Goal: Answer question/provide support

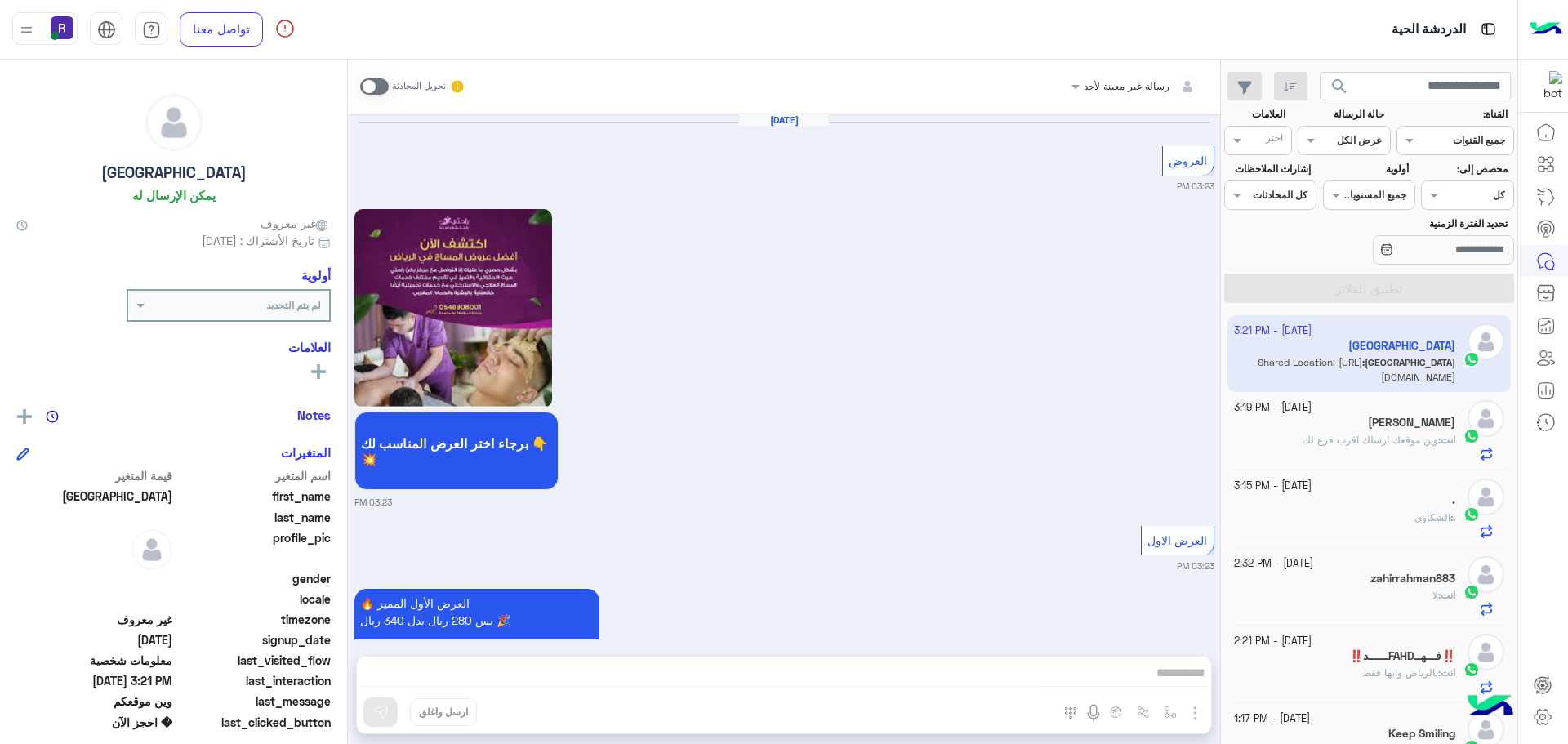
scroll to position [616, 0]
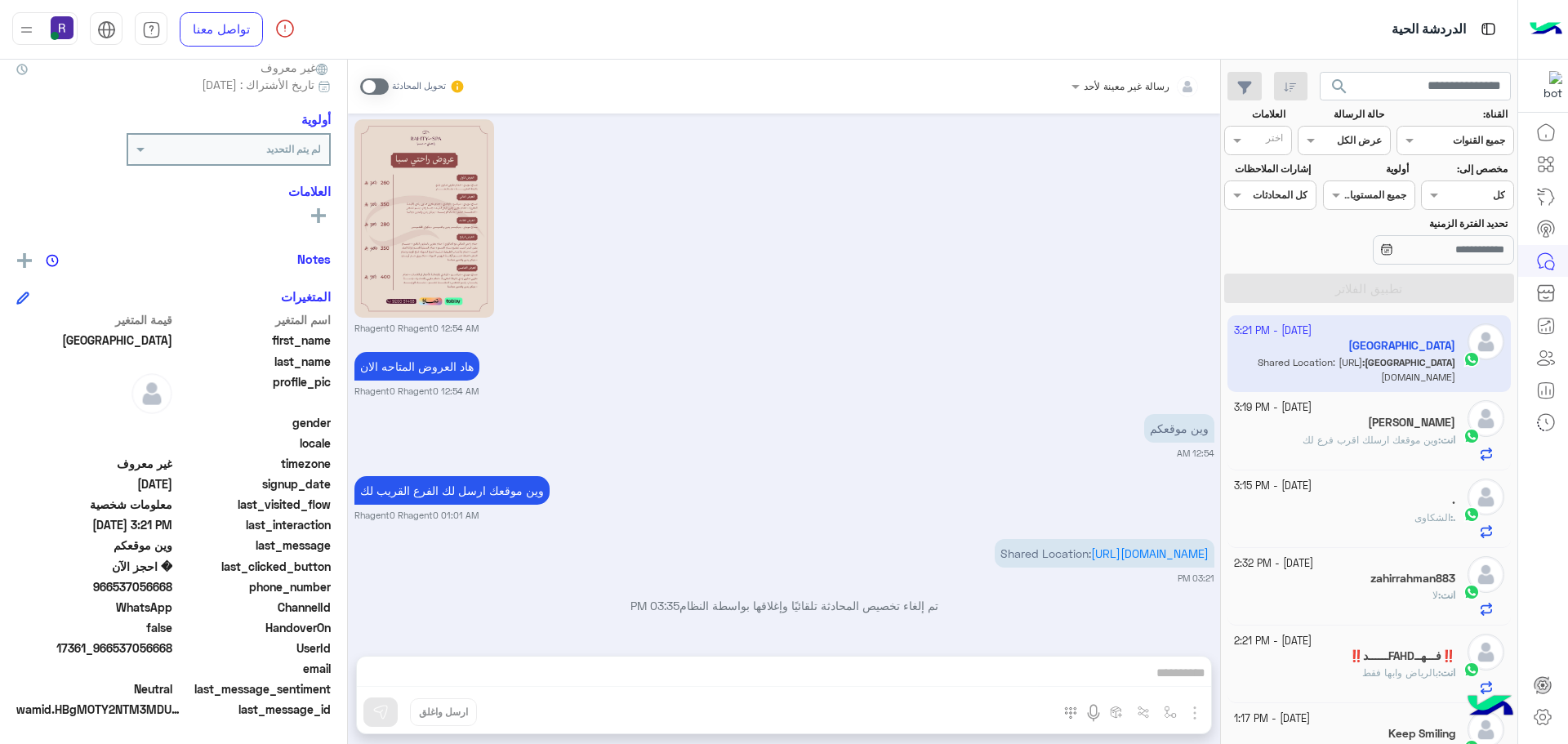
click at [1368, 431] on div "Bakri Eltayb" at bounding box center [1345, 425] width 222 height 17
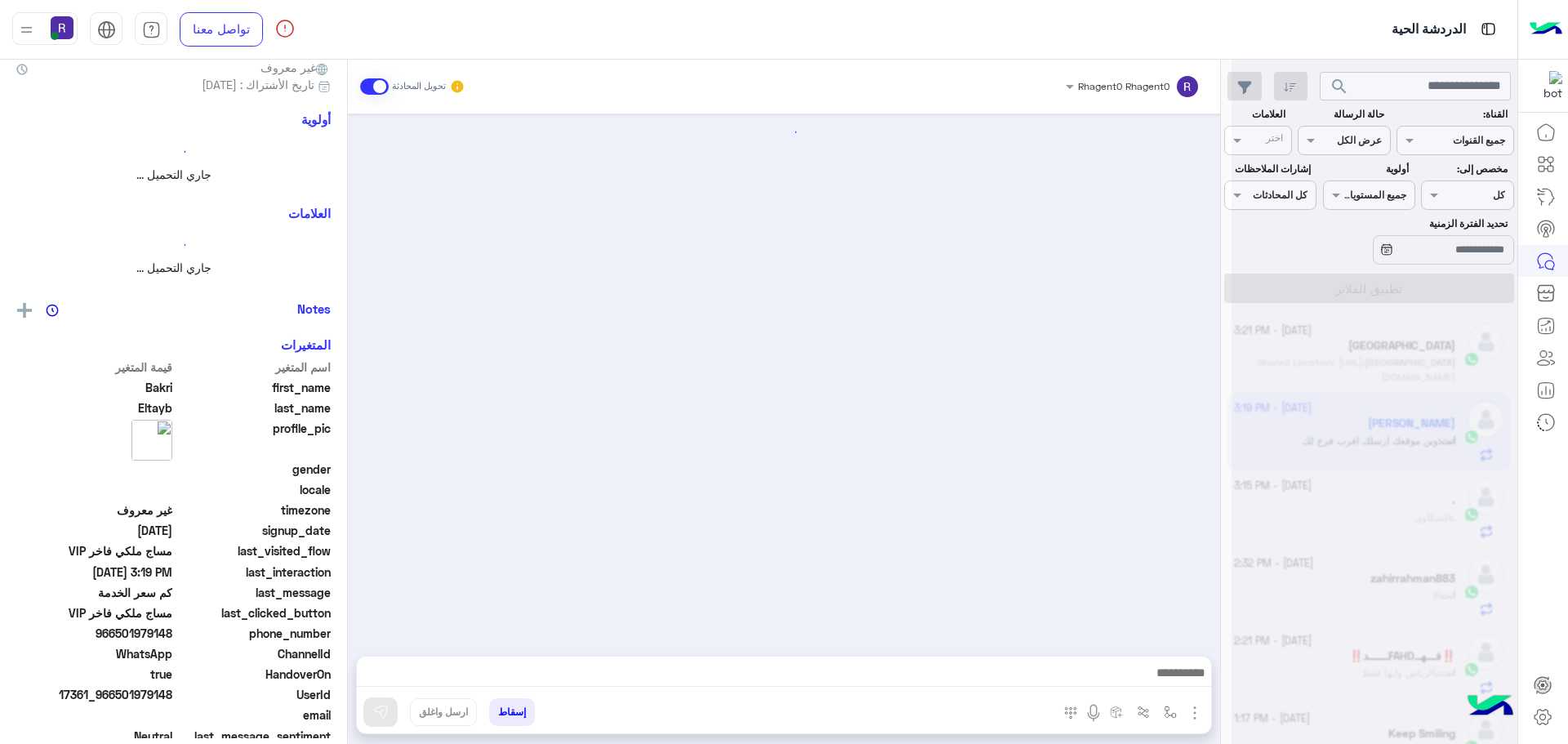
scroll to position [0, 0]
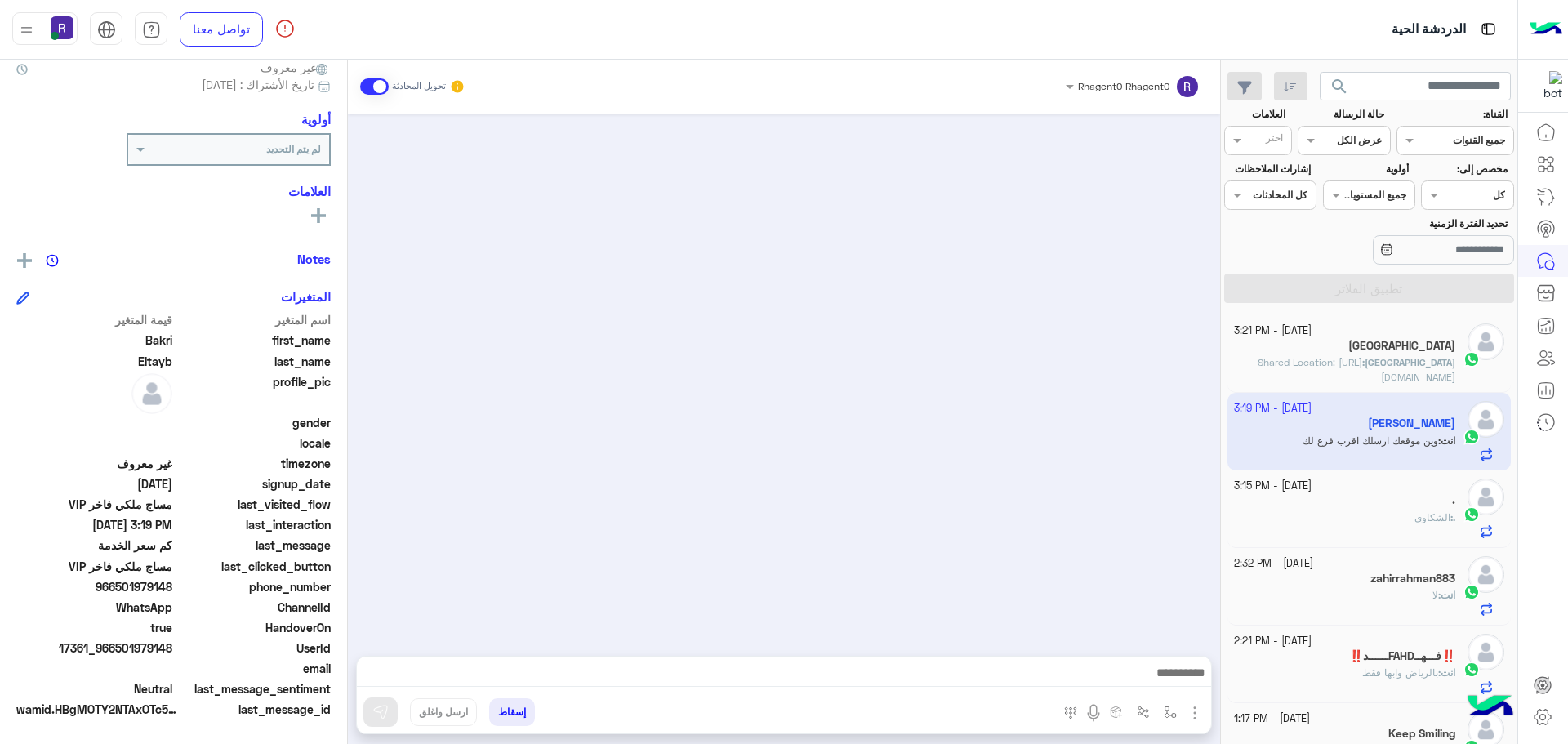
click at [1390, 366] on span "Shared Location: https://maps.google.com/maps?q=24.719930648804,46.794319152832" at bounding box center [1356, 369] width 198 height 27
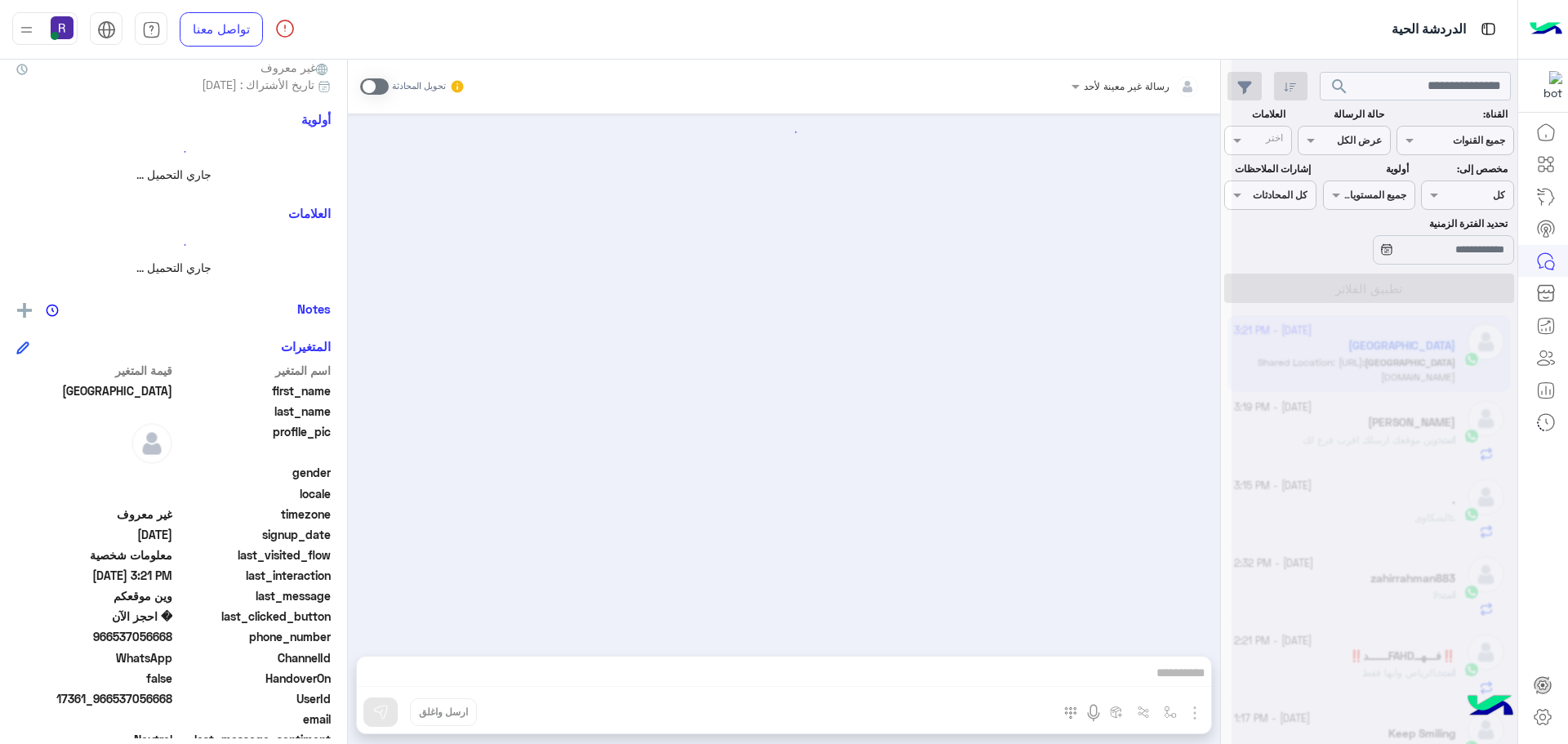
scroll to position [1614, 0]
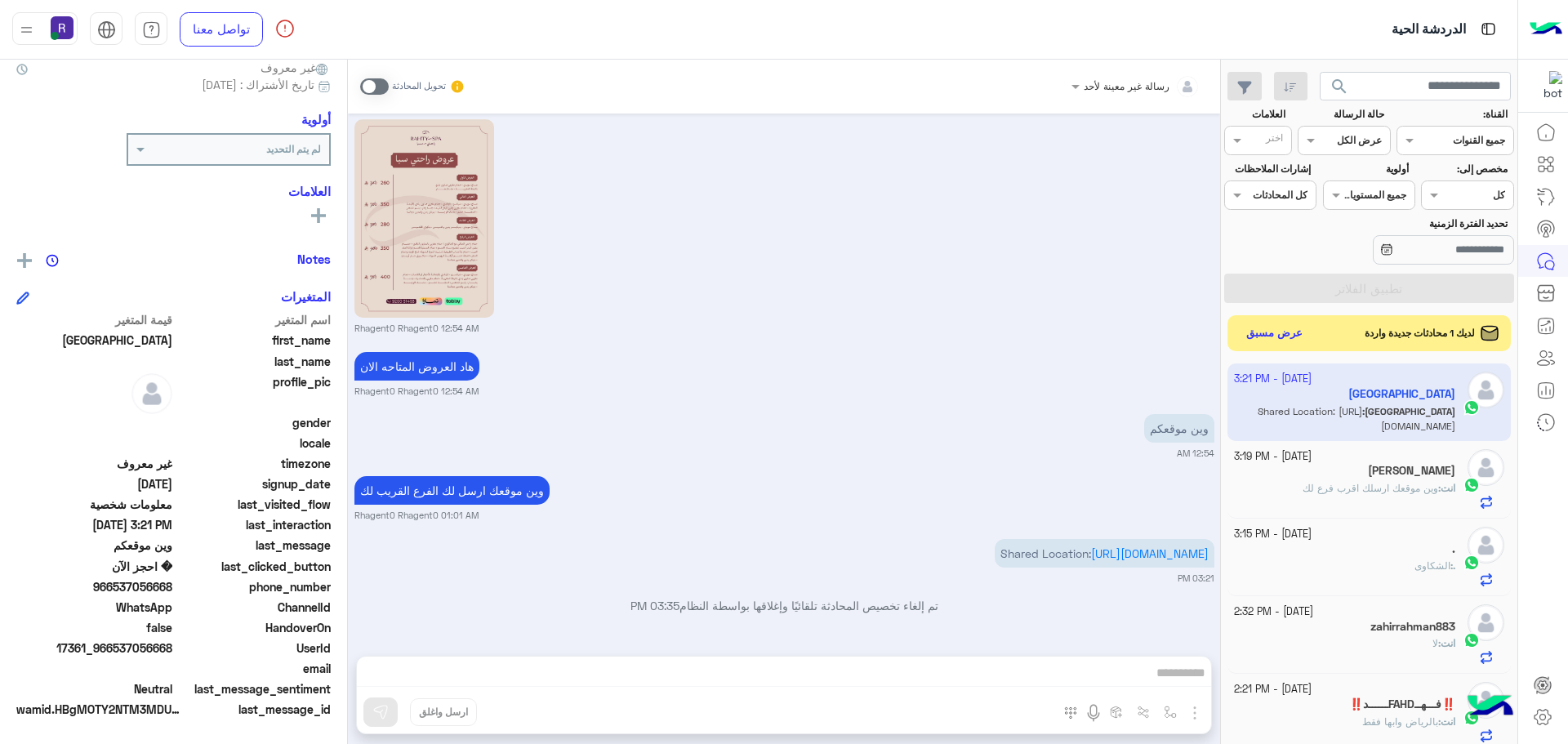
click at [1174, 713] on div "رسالة غير معينة لأحد تحويل المحادثة Oct 1, 2025 العروض 03:23 PM برجاء اختر العر…" at bounding box center [784, 405] width 872 height 691
click at [377, 85] on span at bounding box center [374, 86] width 29 height 16
click at [380, 85] on span at bounding box center [374, 86] width 29 height 16
click at [1285, 334] on button "عرض مسبق" at bounding box center [1274, 332] width 69 height 22
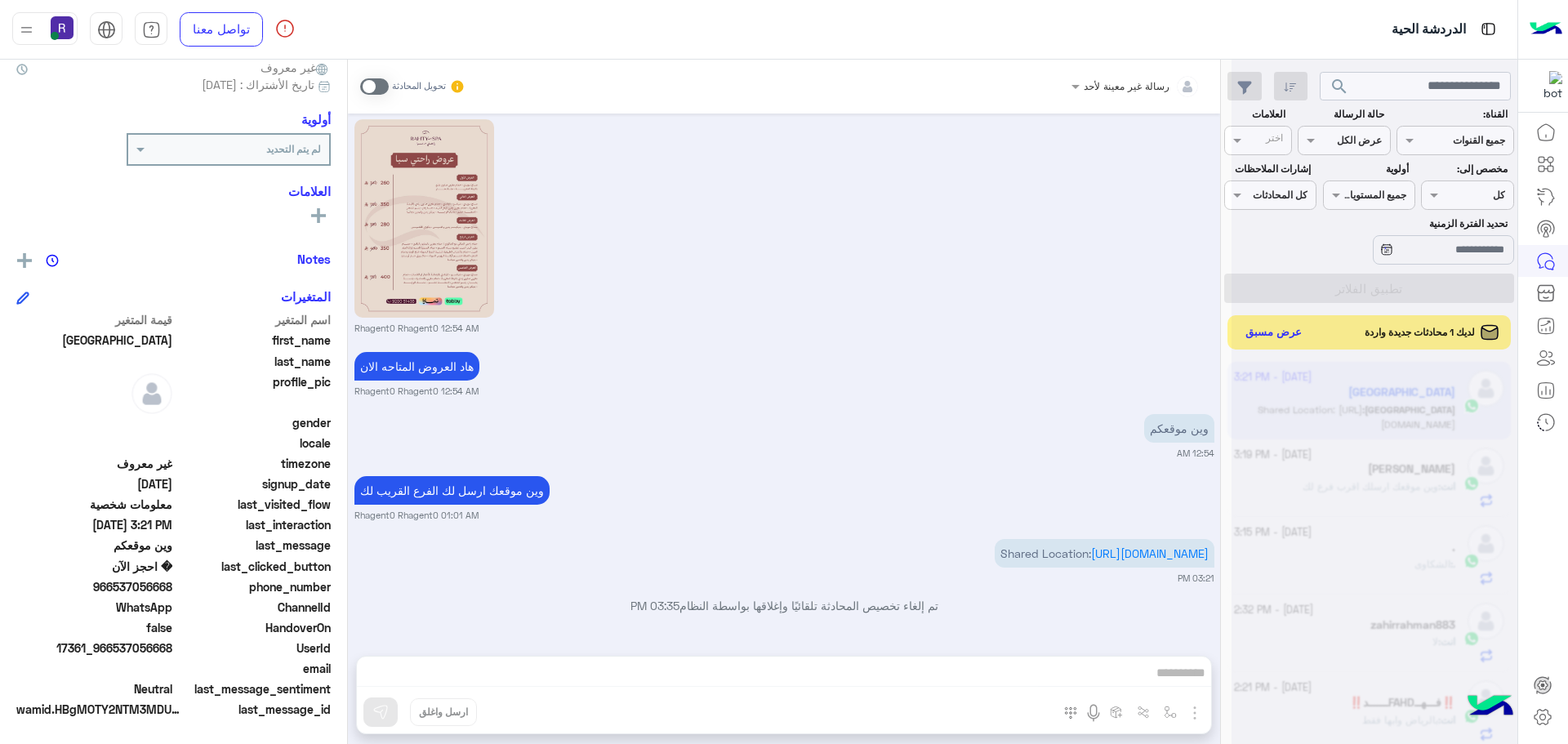
scroll to position [1656, 0]
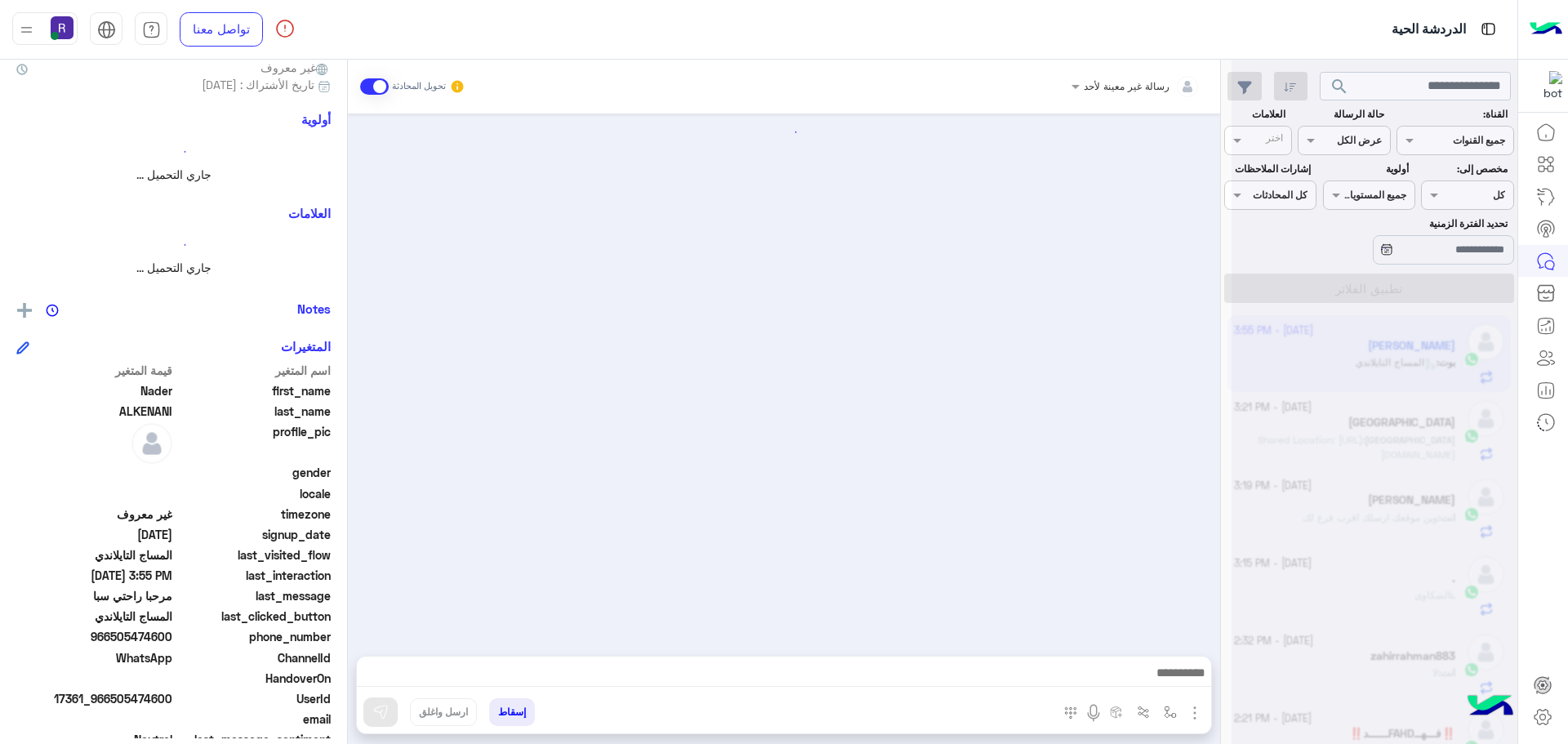
scroll to position [509, 0]
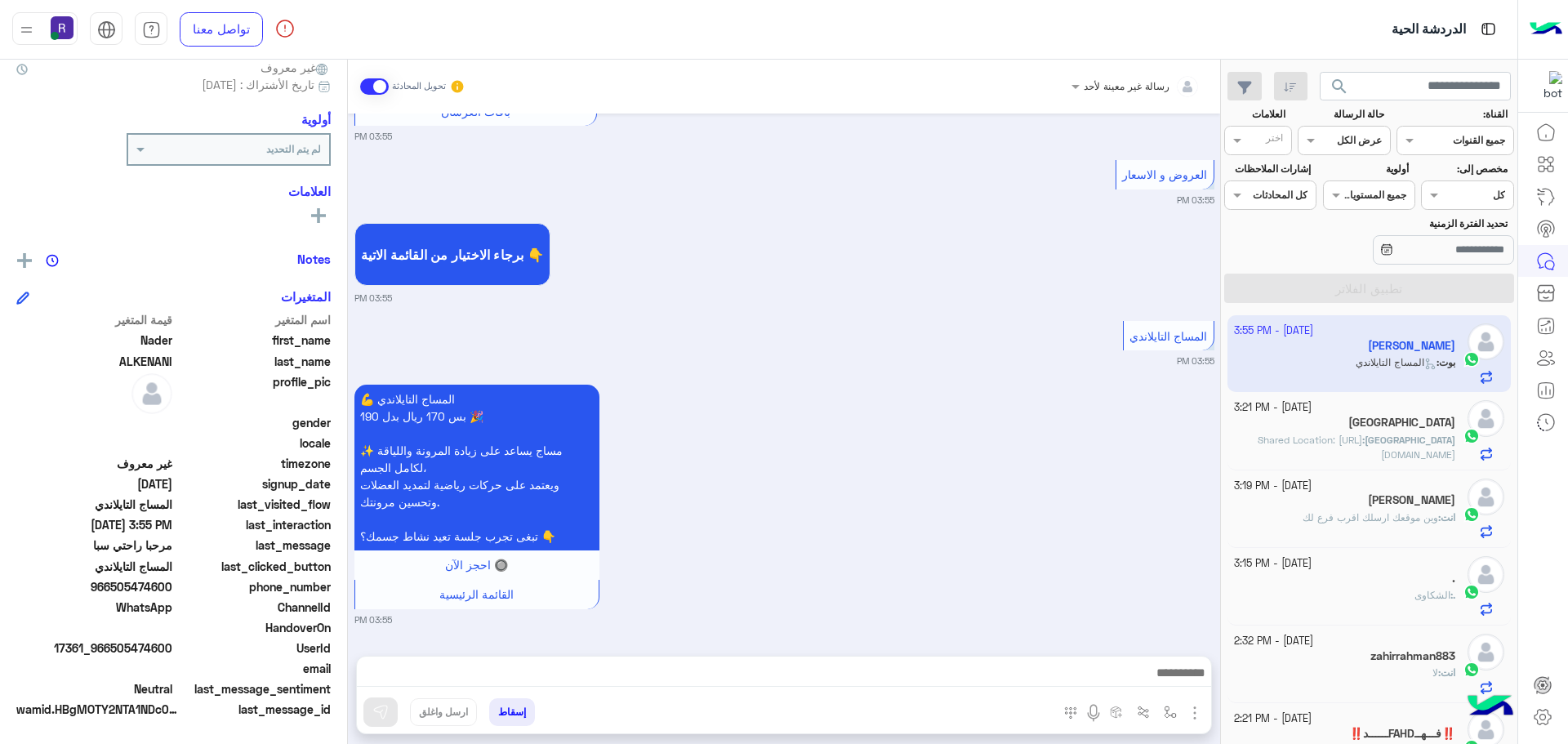
click at [1313, 457] on span "Shared Location: https://maps.google.com/maps?q=24.719930648804,46.794319152832" at bounding box center [1356, 447] width 198 height 27
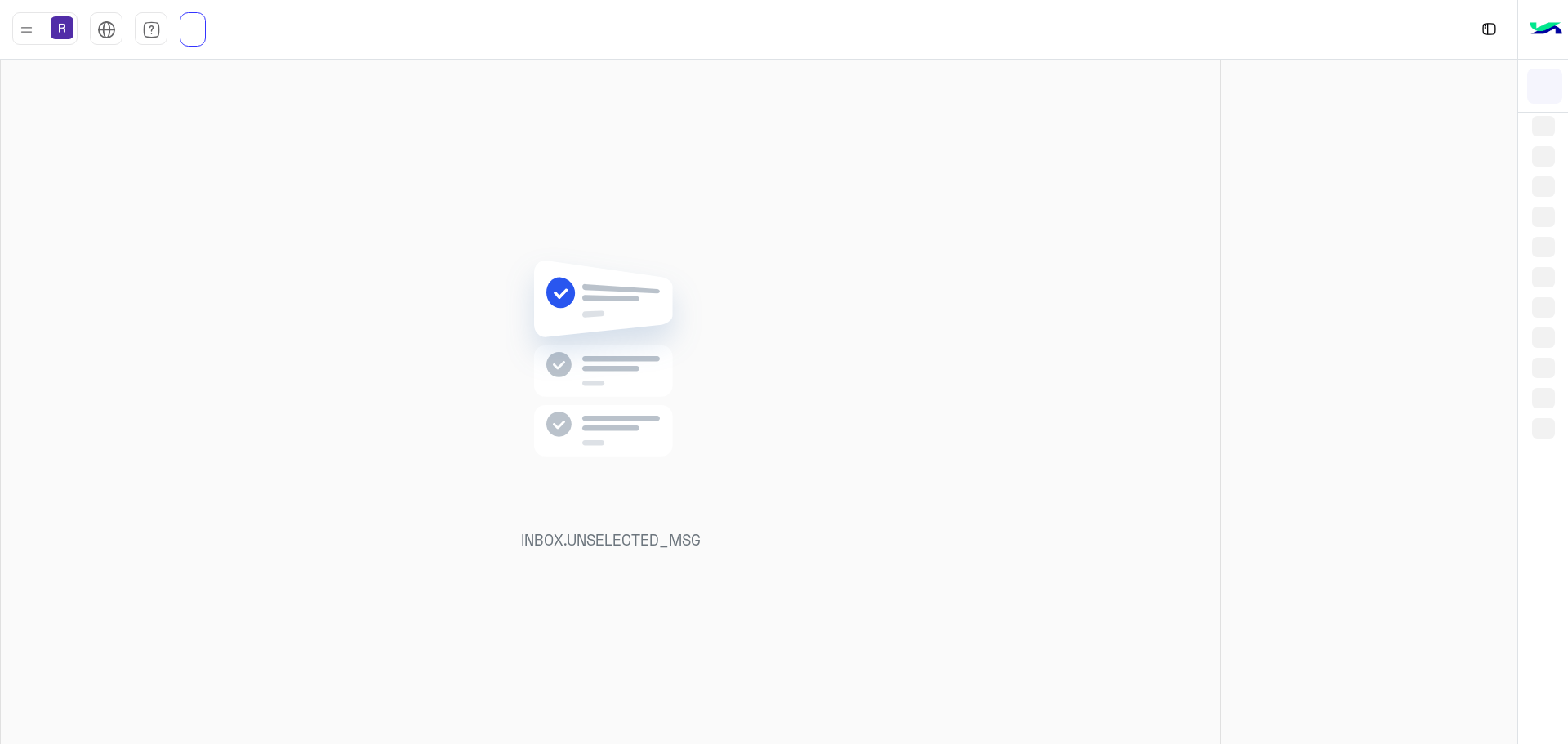
scroll to position [616, 0]
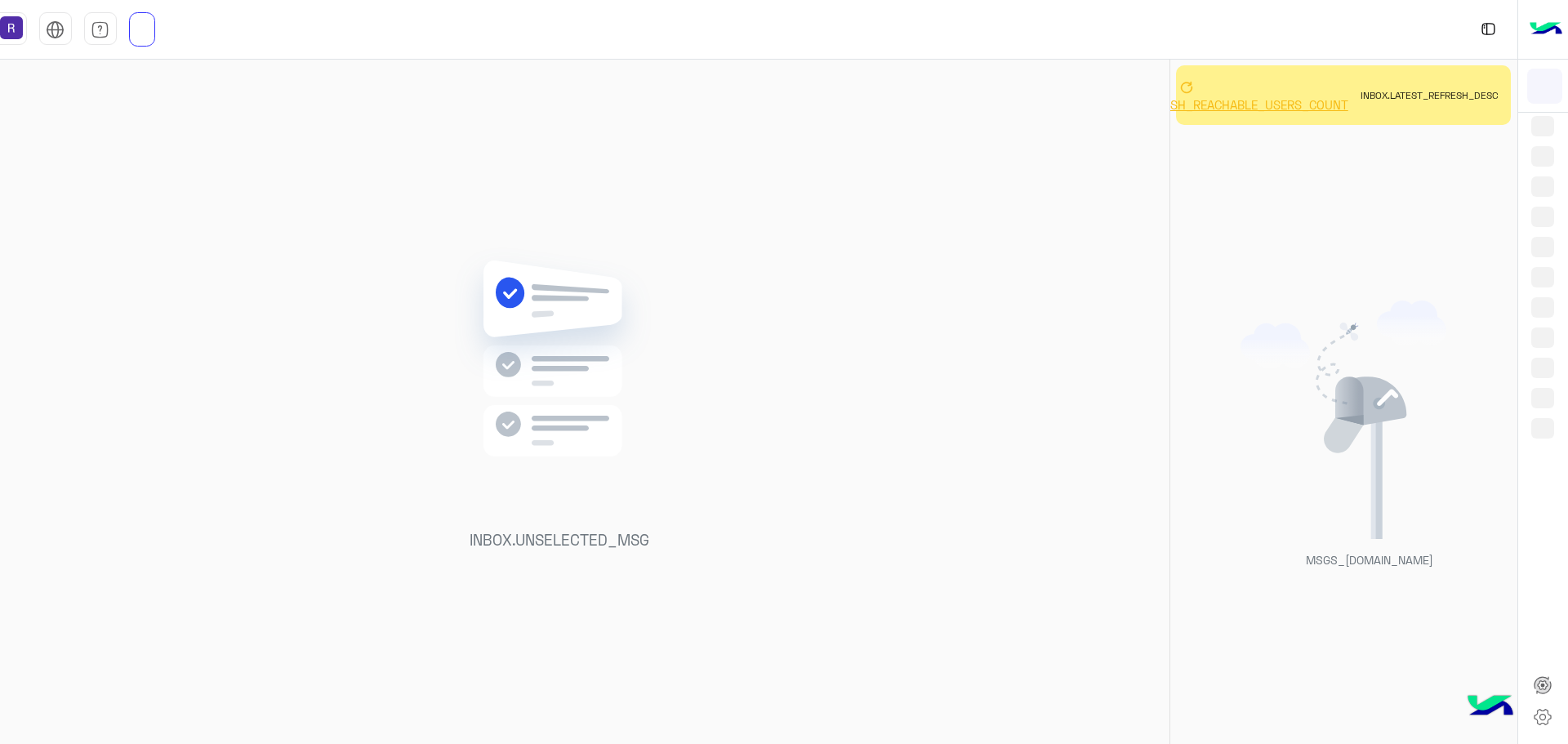
click at [638, 192] on div "INBOX.UNSELECTED_MSG" at bounding box center [560, 405] width 1219 height 691
